Goal: Task Accomplishment & Management: Complete application form

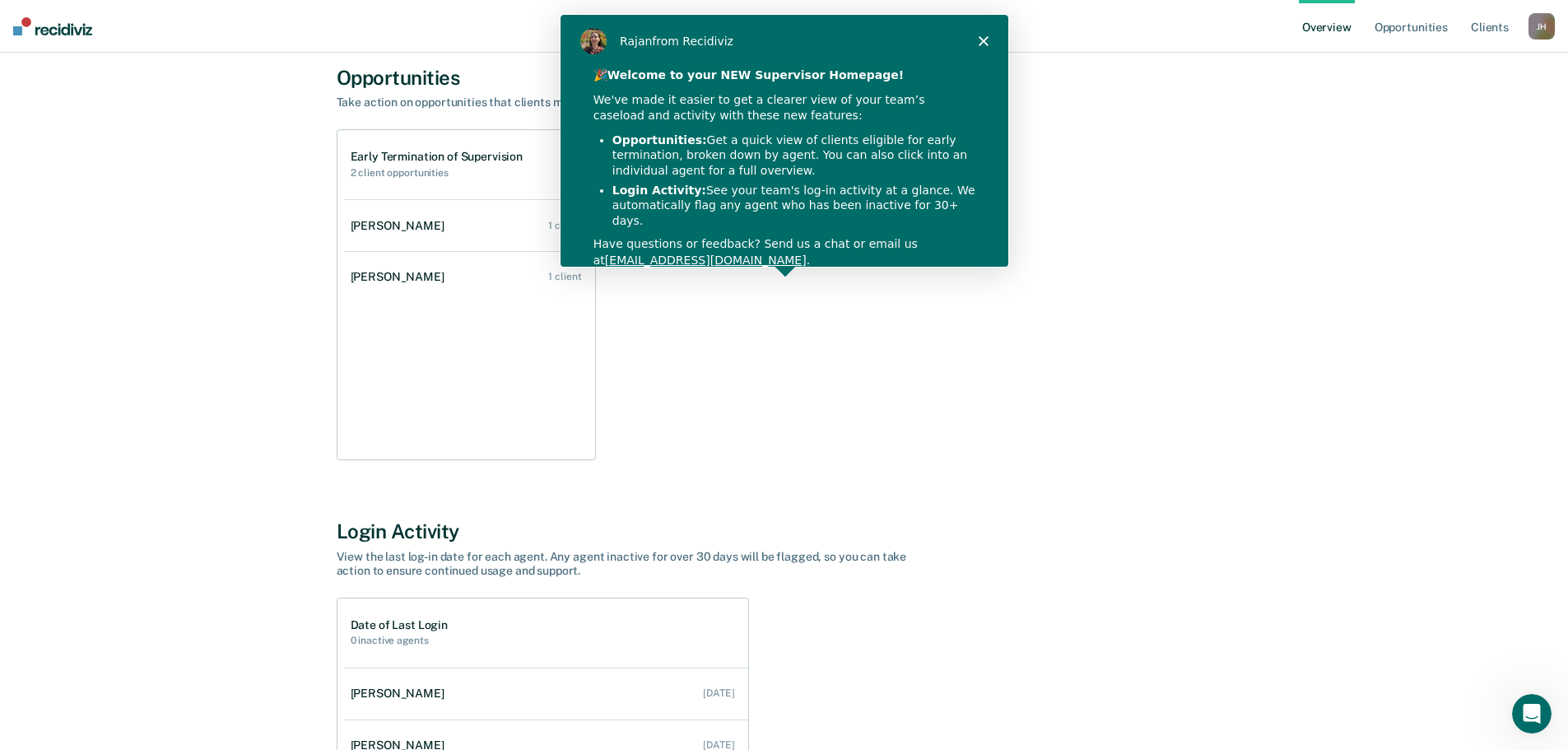
click at [979, 40] on icon "Close" at bounding box center [982, 41] width 10 height 10
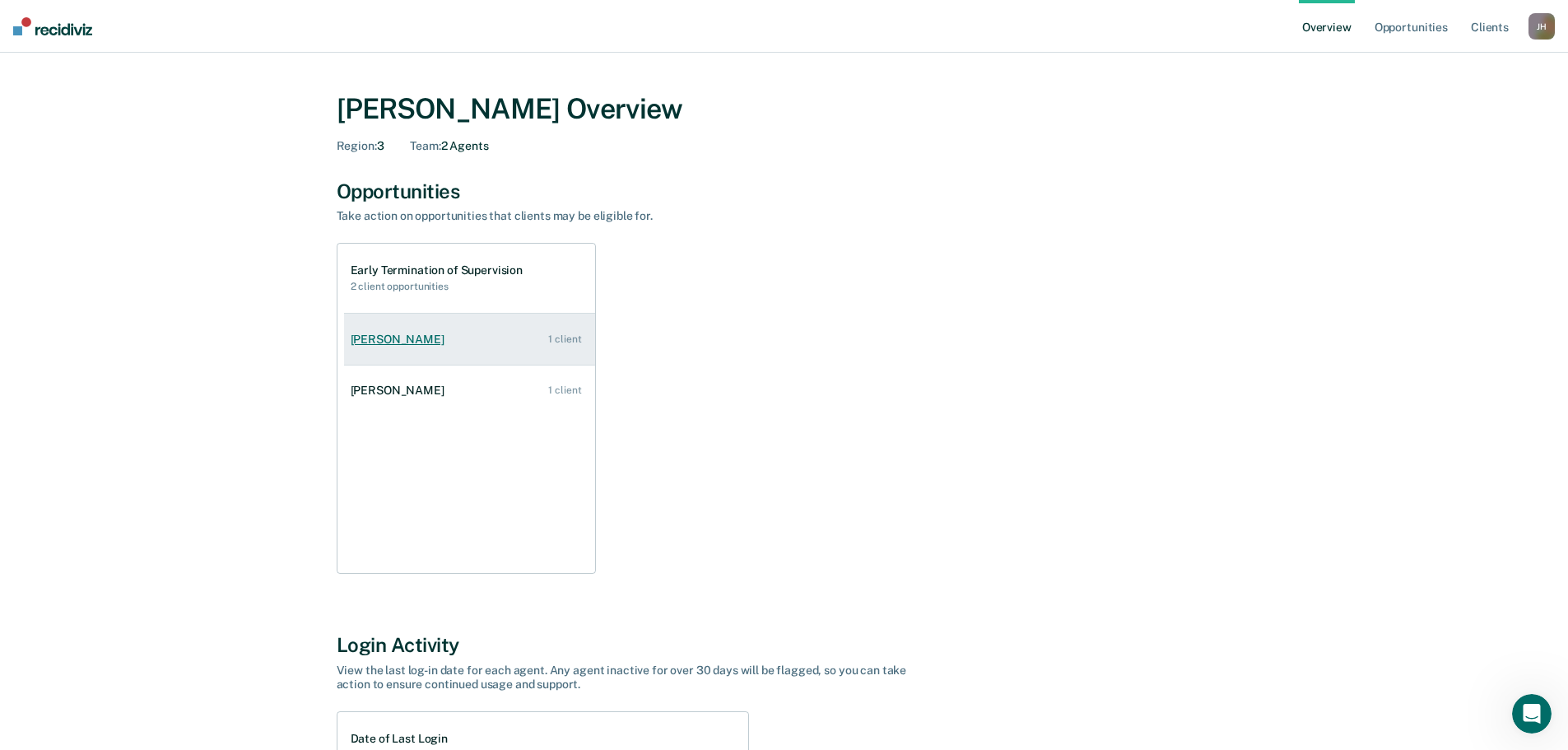
click at [401, 341] on div "[PERSON_NAME]" at bounding box center [401, 339] width 101 height 14
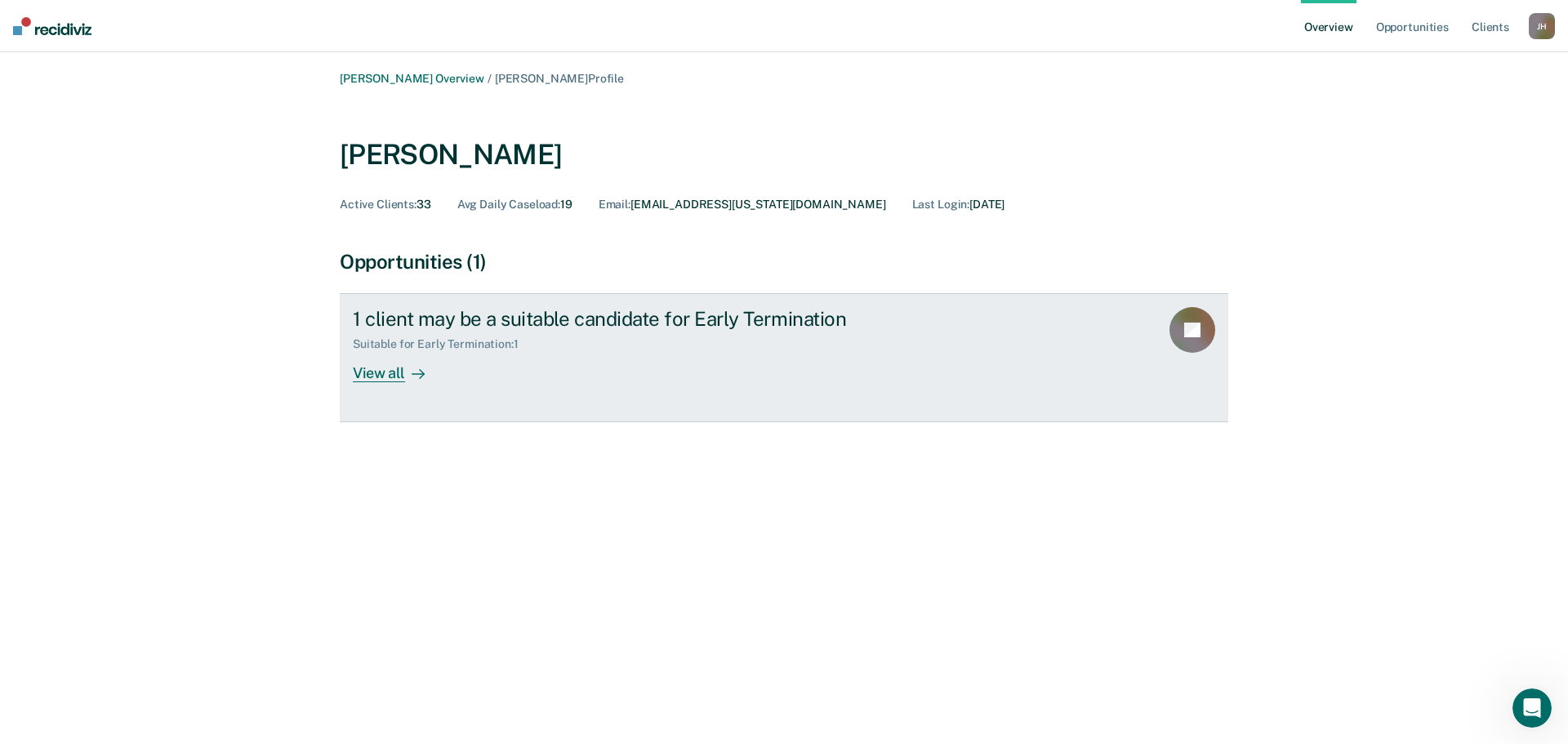
click at [395, 374] on div "View all" at bounding box center [398, 367] width 92 height 32
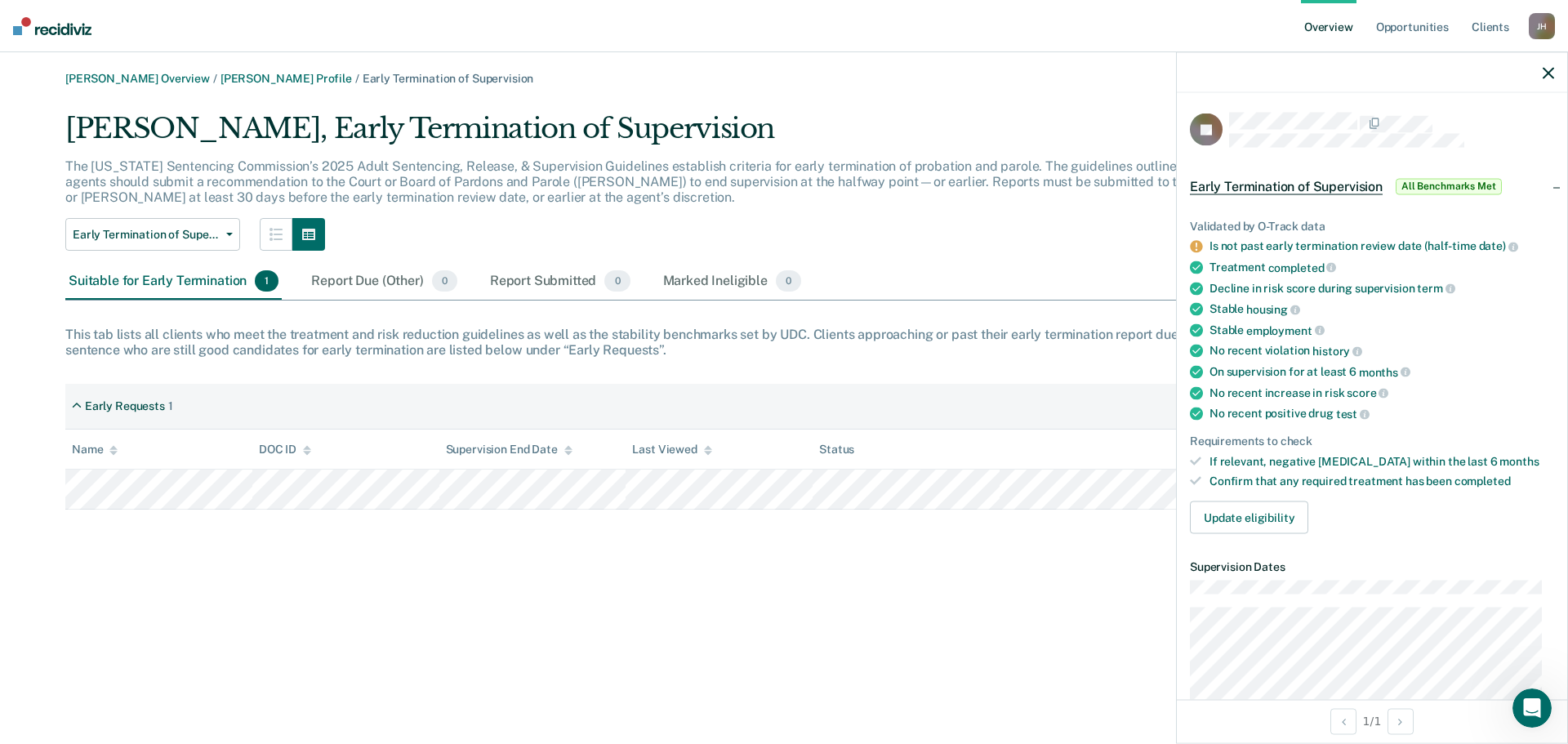
scroll to position [191, 0]
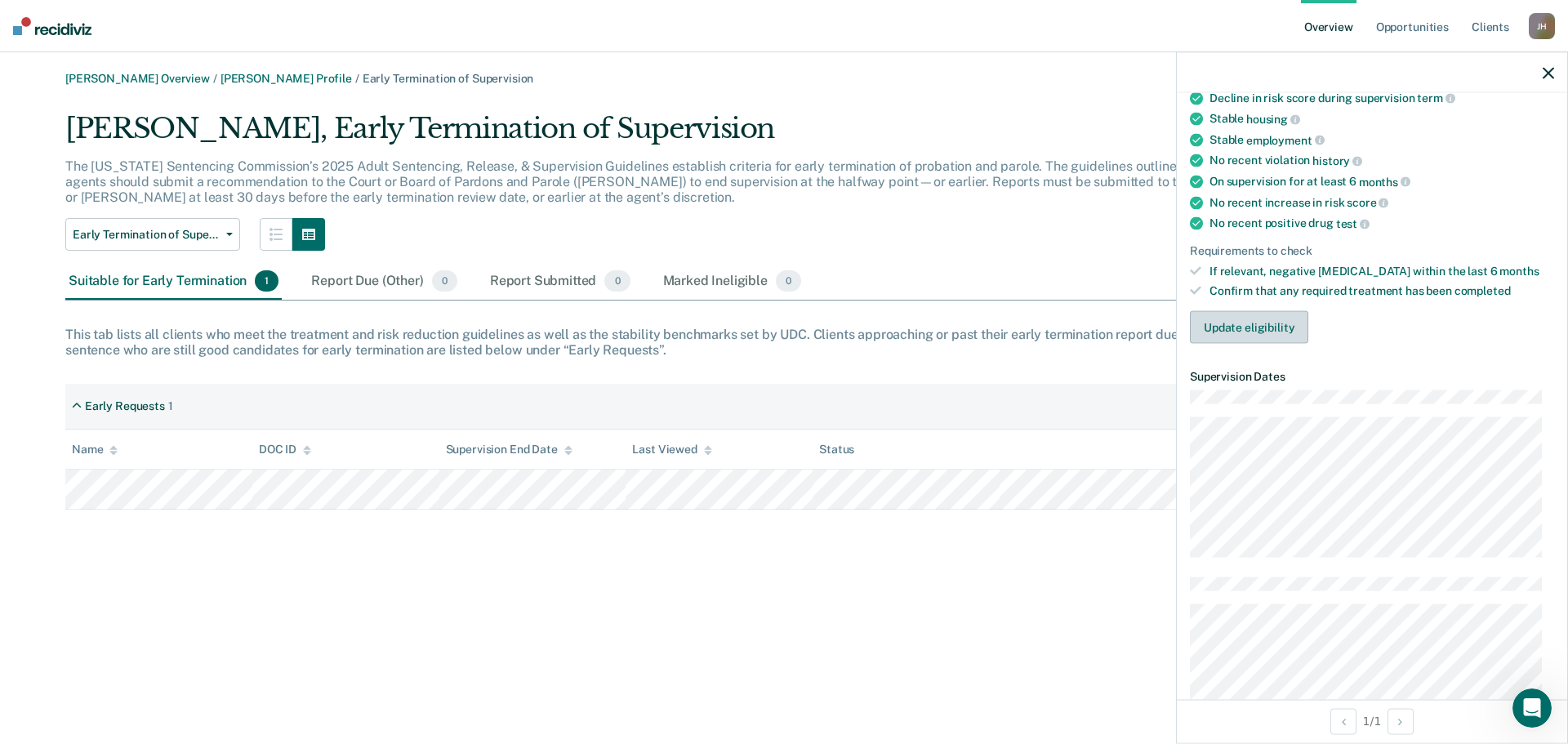
click at [1271, 323] on button "Update eligibility" at bounding box center [1249, 327] width 119 height 33
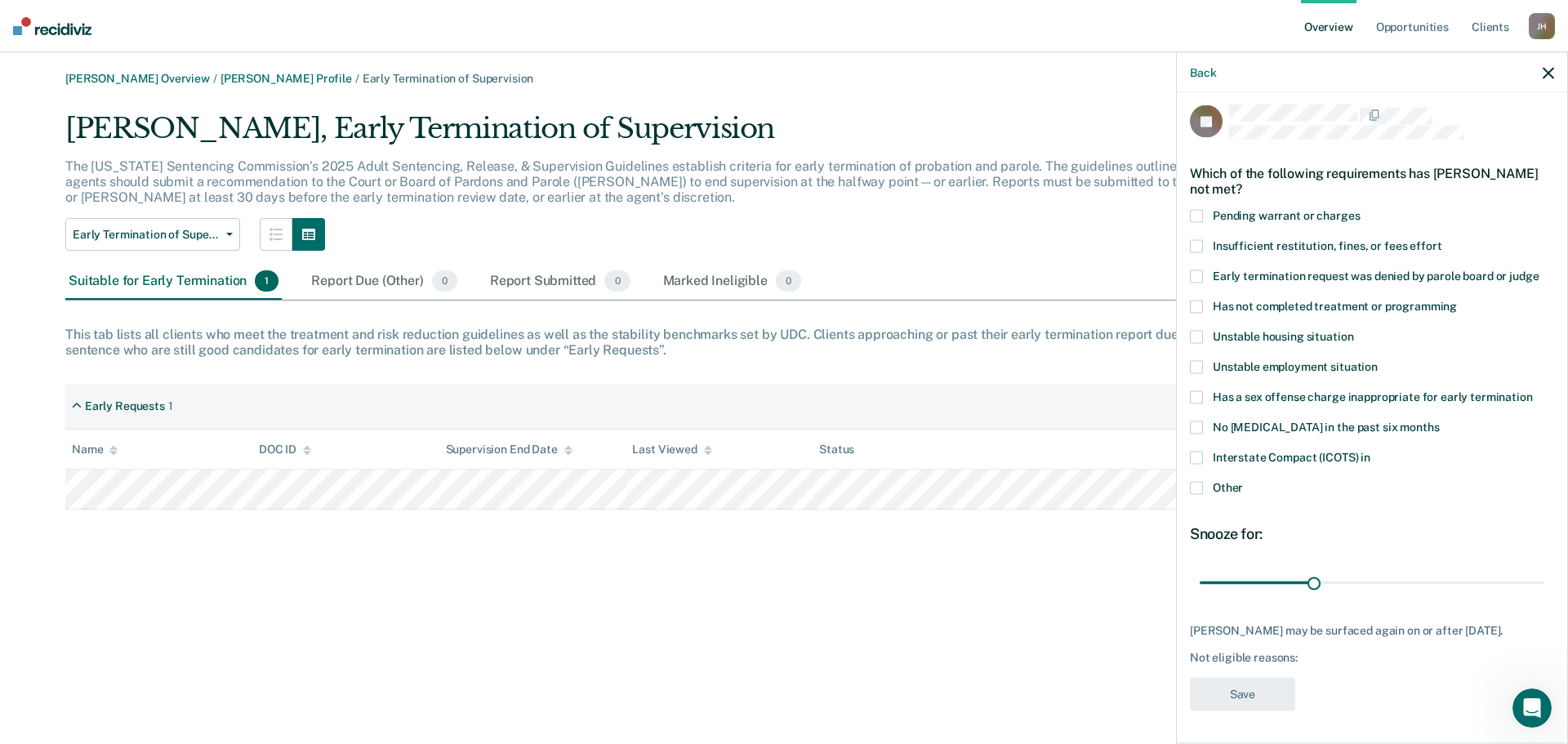
click at [1547, 70] on icon "button" at bounding box center [1548, 73] width 12 height 12
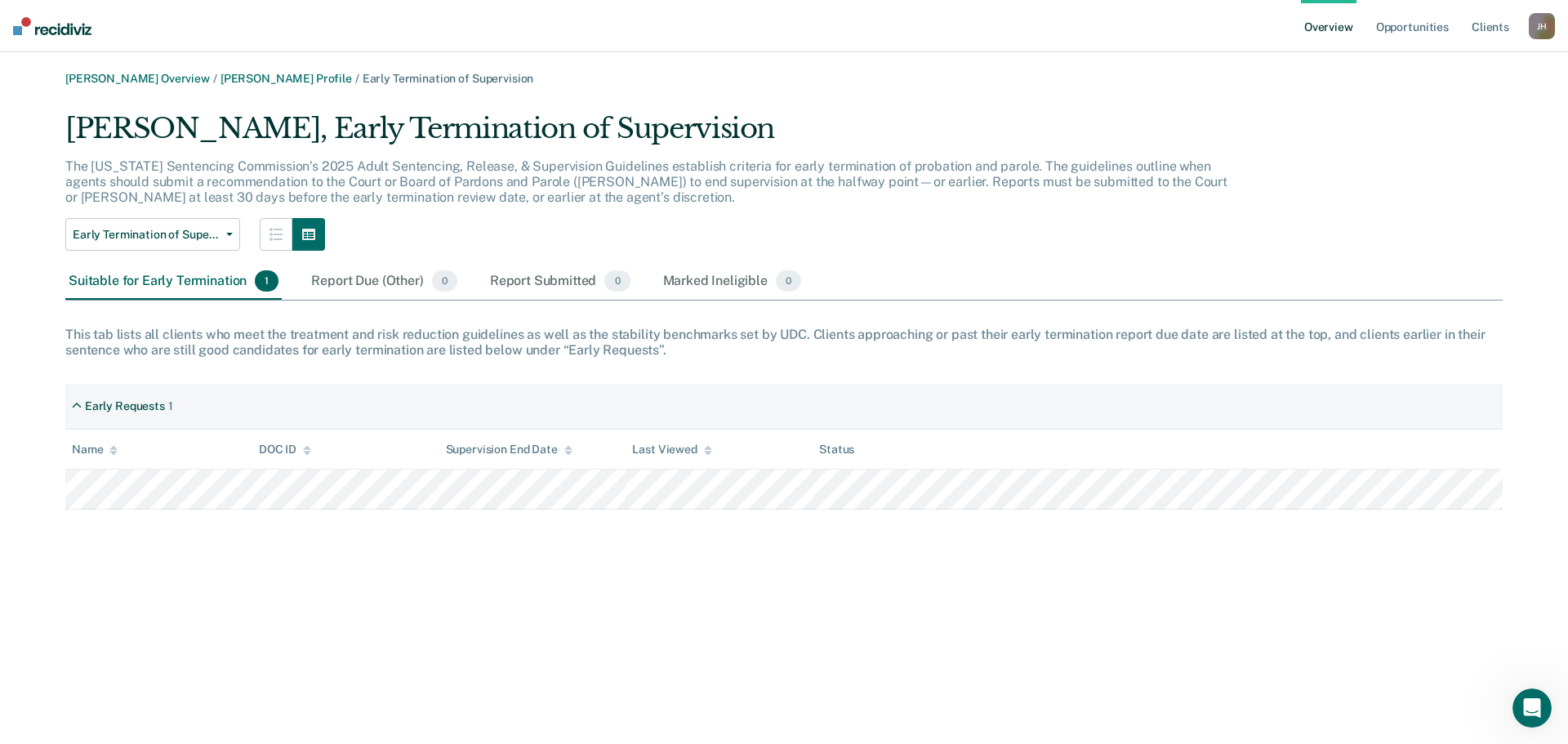
click at [250, 581] on div "[PERSON_NAME] Overview / [PERSON_NAME] Profile / Early Termination of Supervisi…" at bounding box center [784, 382] width 1528 height 620
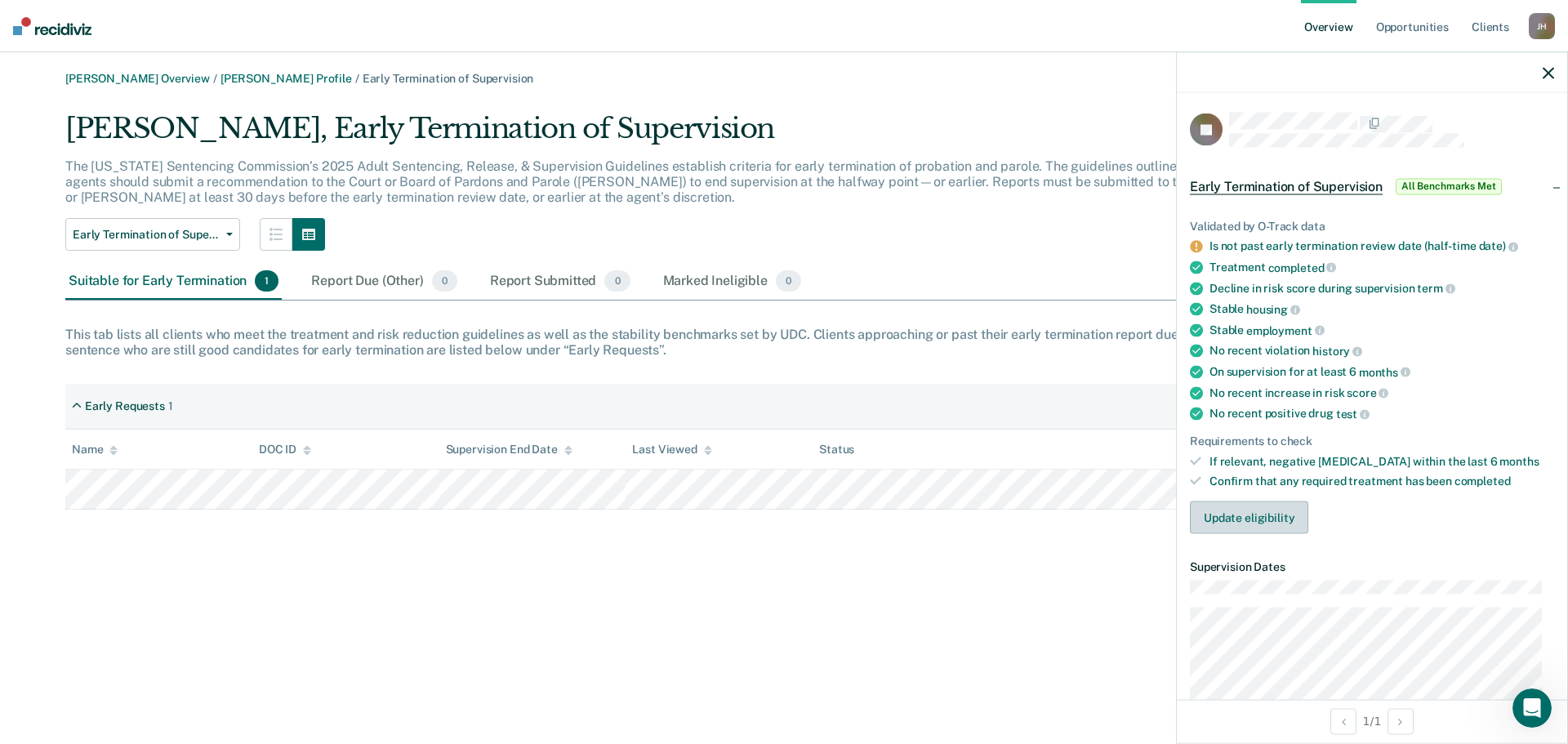
click at [1246, 522] on button "Update eligibility" at bounding box center [1249, 518] width 119 height 33
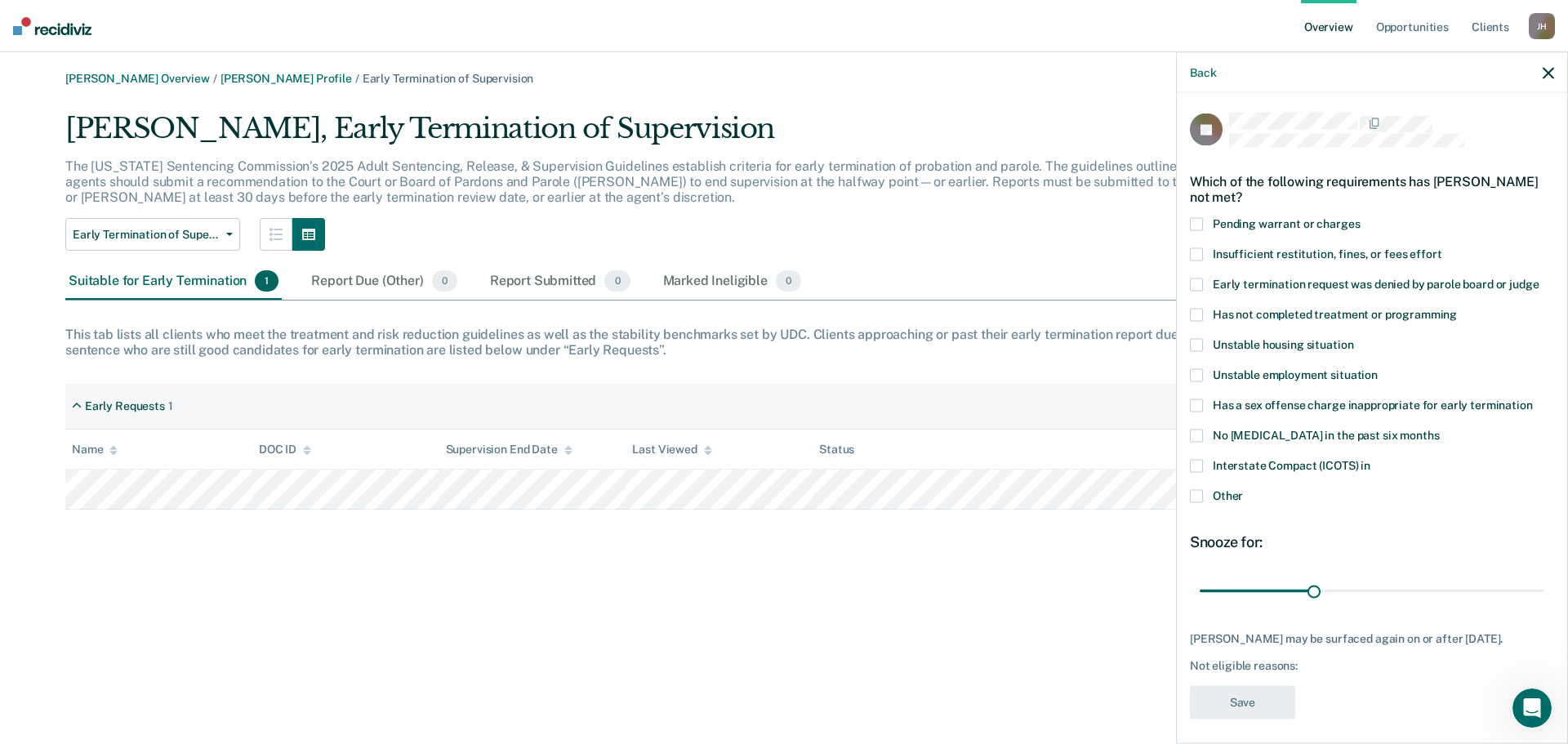
click at [1204, 494] on label "Other" at bounding box center [1372, 497] width 364 height 17
click at [1243, 489] on input "Other" at bounding box center [1243, 489] width 0 height 0
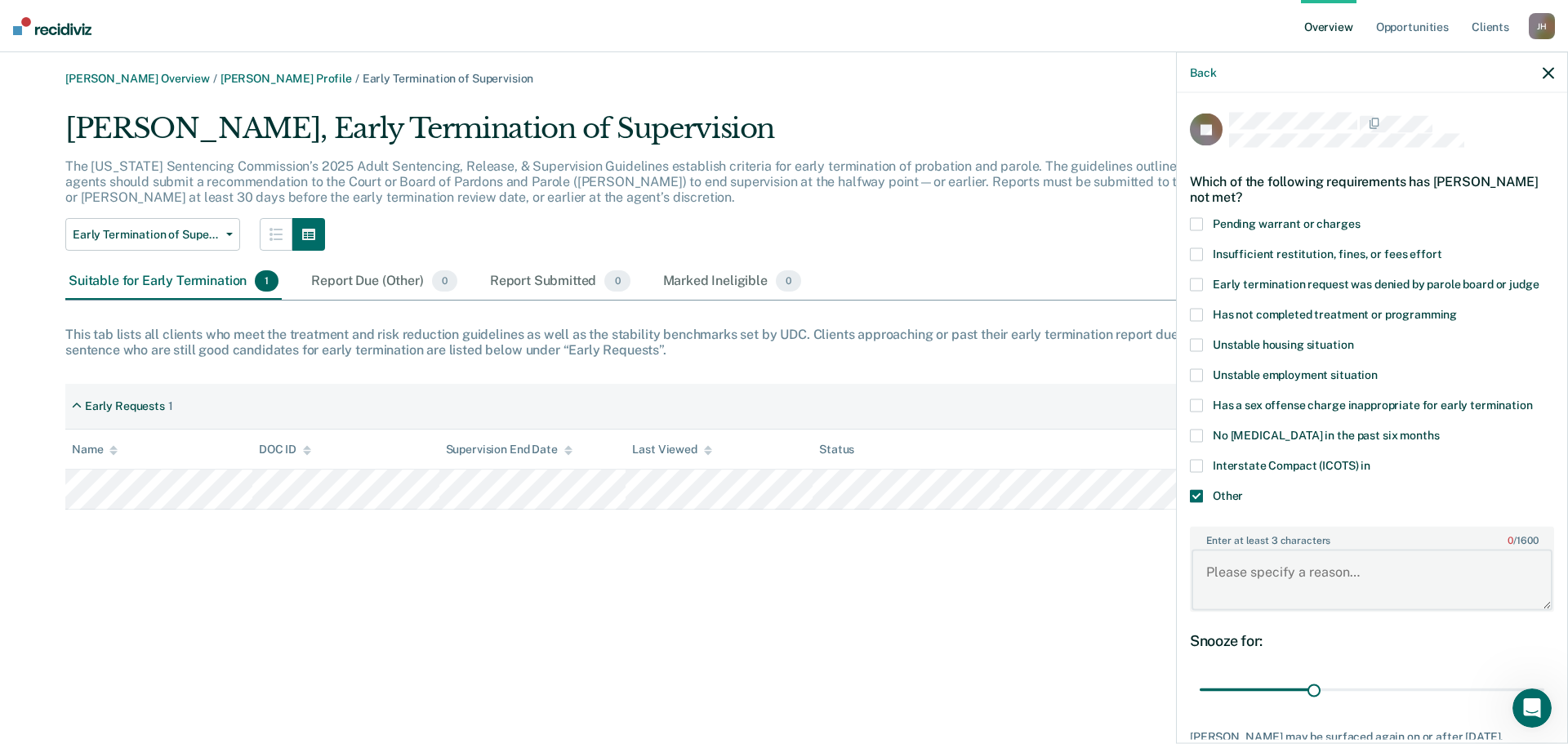
click at [1245, 573] on textarea "Enter at least 3 characters 0 / 1600" at bounding box center [1372, 580] width 361 height 60
click at [1547, 75] on icon "button" at bounding box center [1548, 73] width 12 height 12
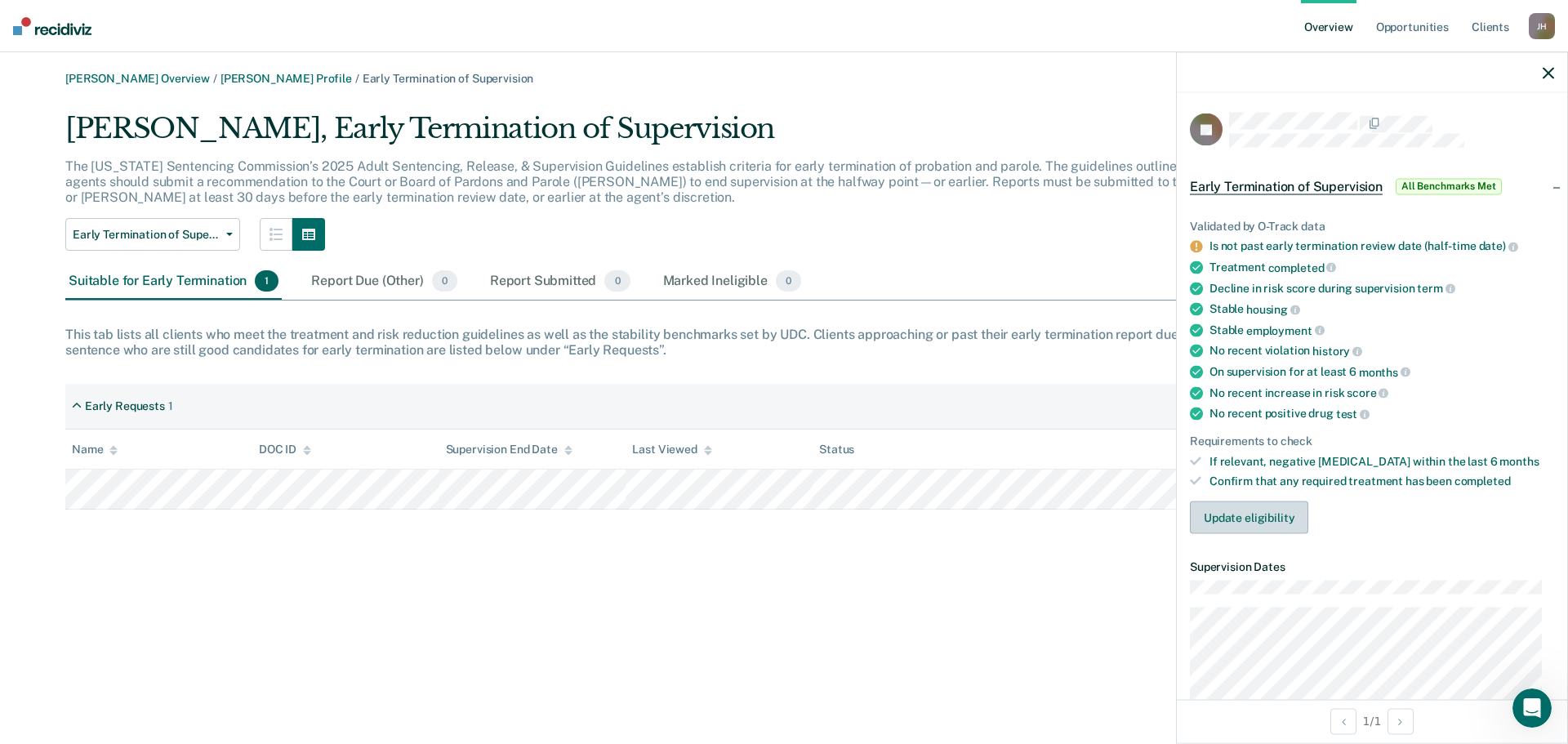
click at [1255, 517] on button "Update eligibility" at bounding box center [1249, 518] width 119 height 33
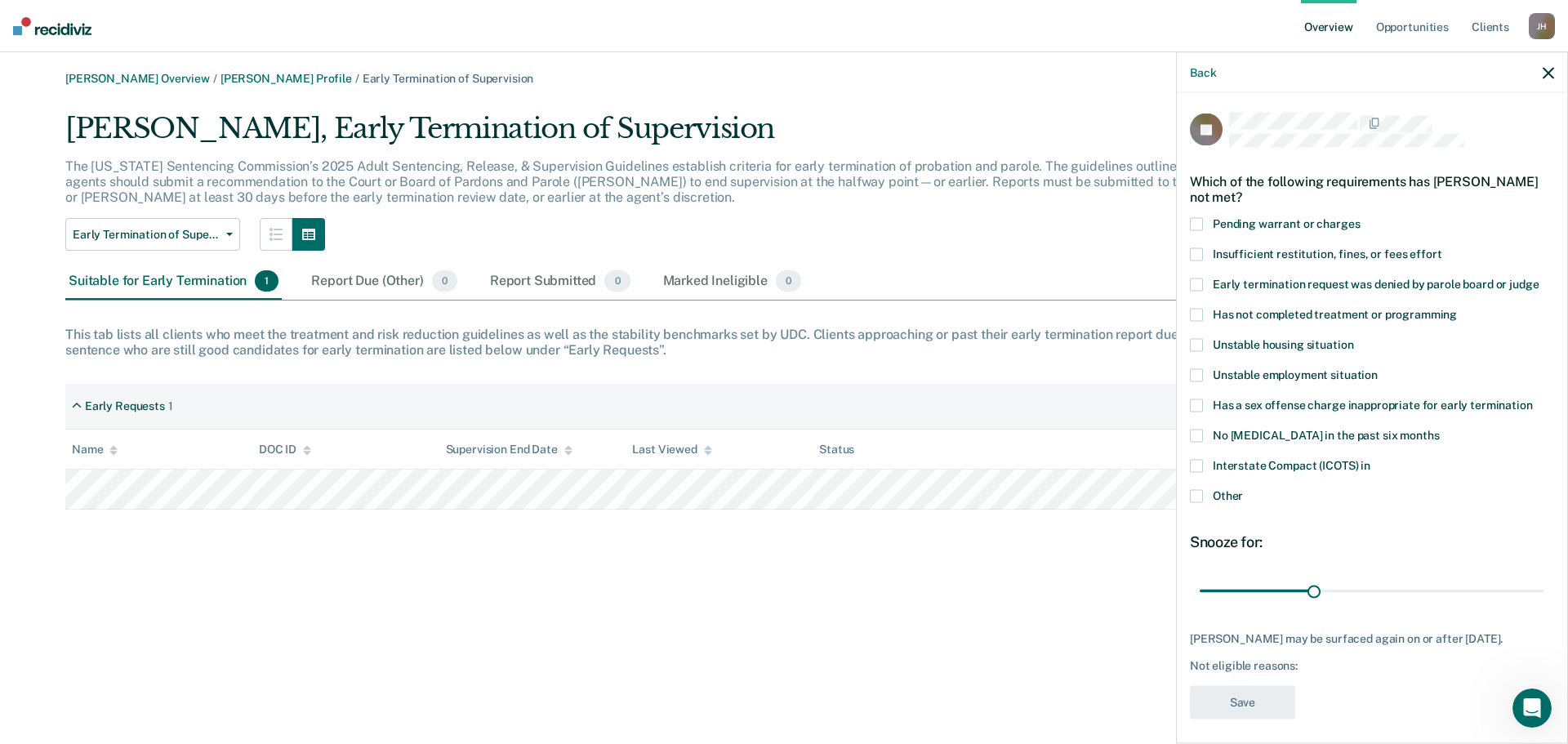
click at [1196, 492] on span at bounding box center [1196, 496] width 13 height 13
click at [1243, 489] on input "Other" at bounding box center [1243, 489] width 0 height 0
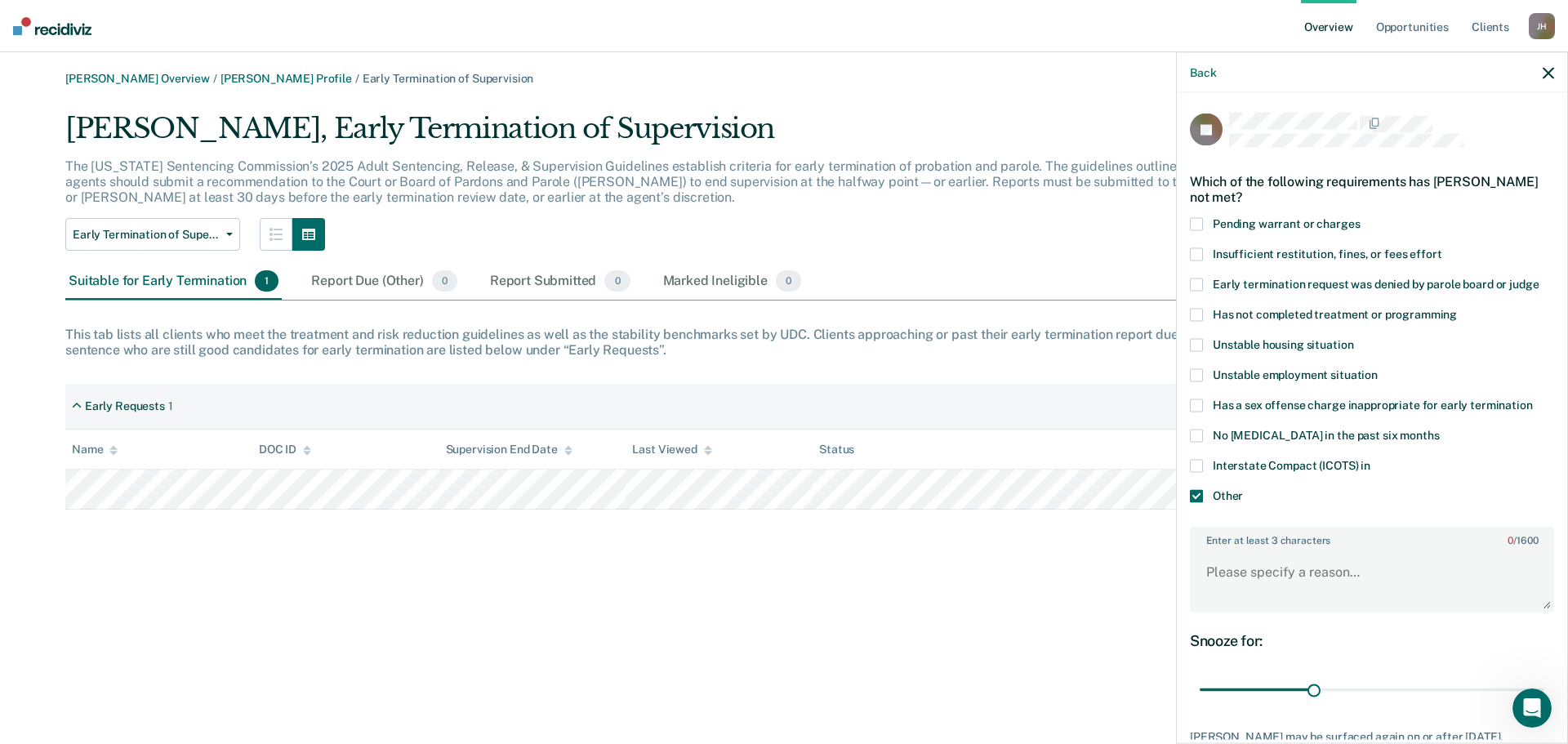
scroll to position [120, 0]
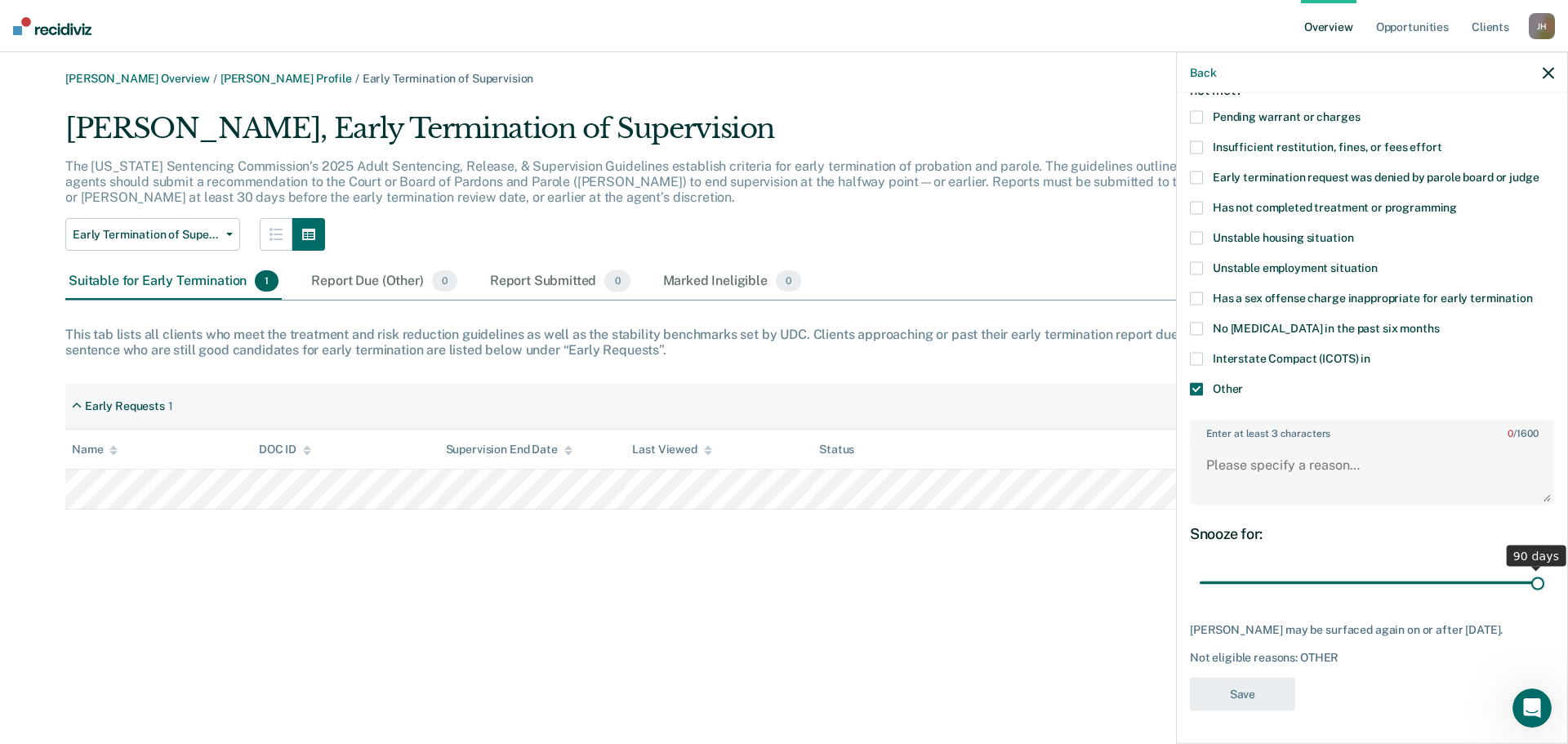
drag, startPoint x: 1314, startPoint y: 571, endPoint x: 1542, endPoint y: 569, distance: 228.0
type input "90"
click at [1542, 569] on input "range" at bounding box center [1372, 582] width 345 height 29
click at [1546, 76] on icon "button" at bounding box center [1548, 73] width 12 height 12
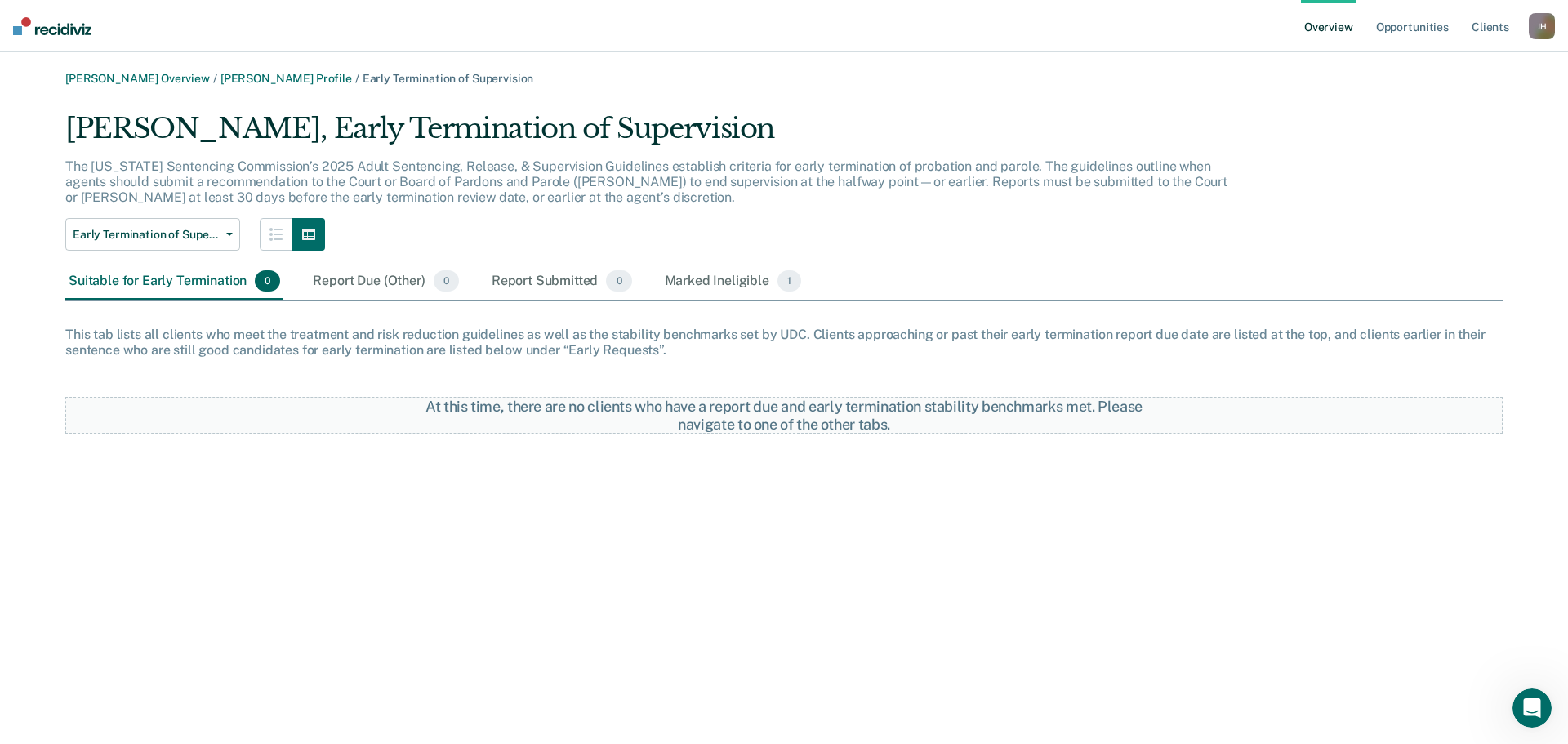
click at [134, 286] on div "Suitable for Early Termination 0" at bounding box center [174, 282] width 218 height 36
